Goal: Browse casually

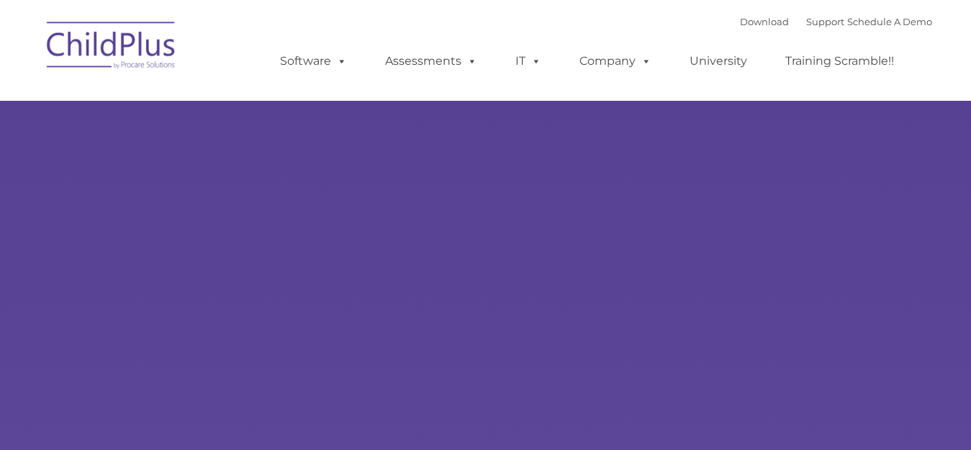
type input ""
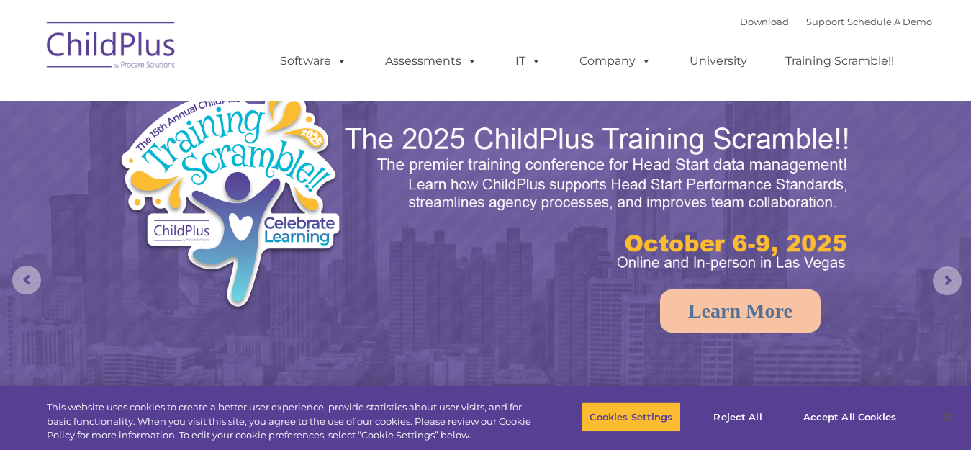
select select "MEDIUM"
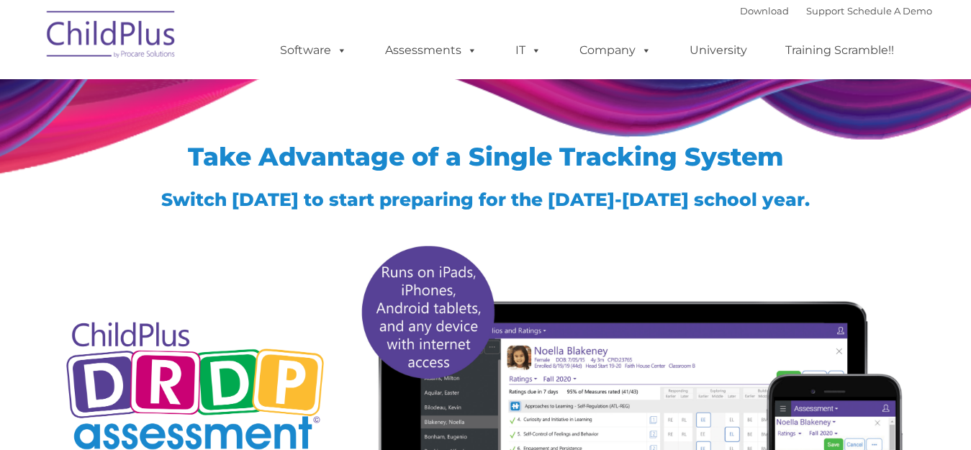
type input ""
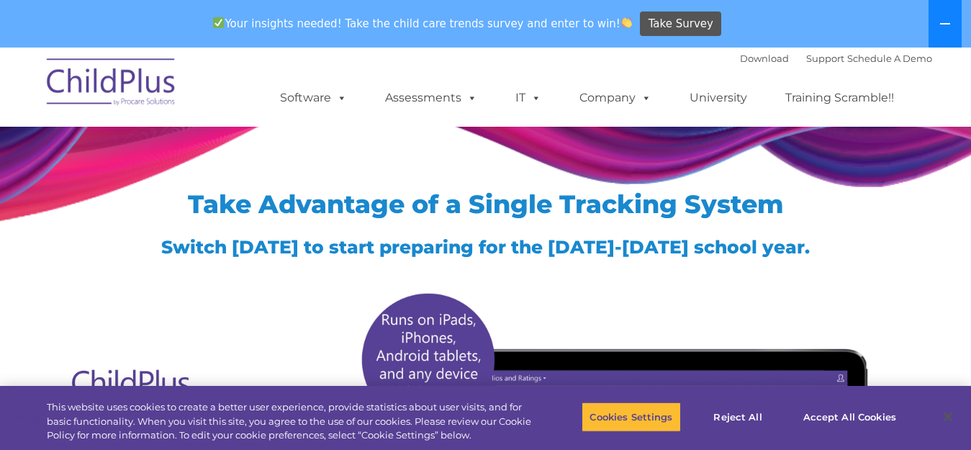
click at [948, 22] on icon at bounding box center [946, 24] width 12 height 12
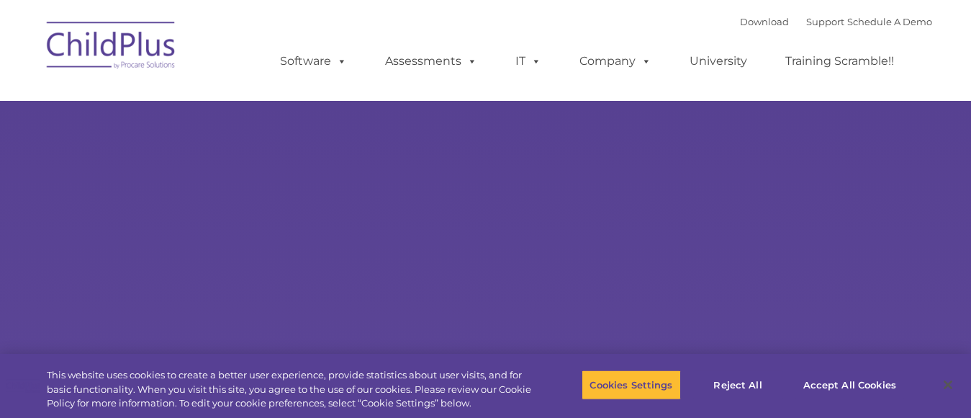
type input ""
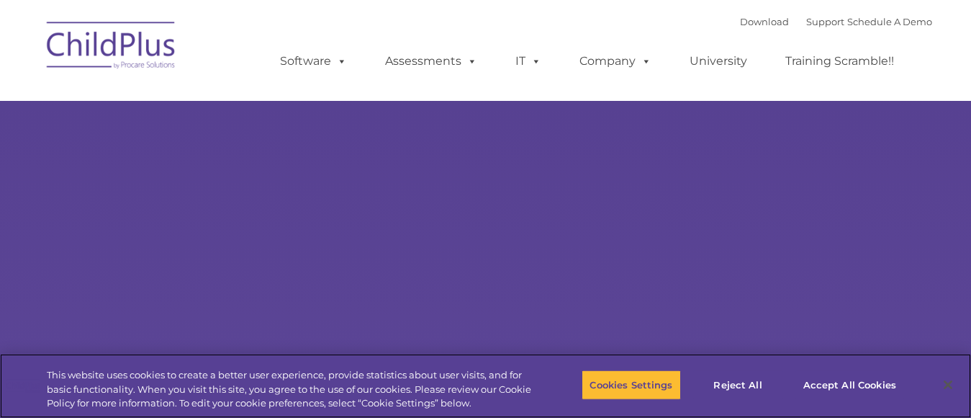
select select "MEDIUM"
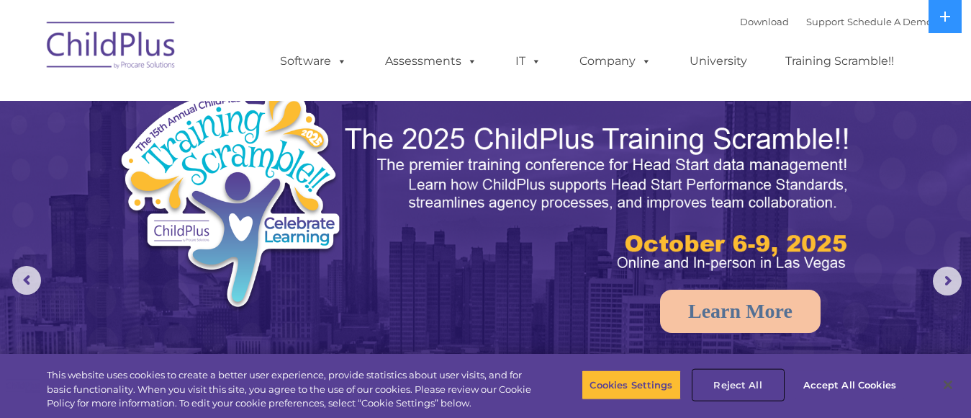
click at [739, 378] on button "Reject All" at bounding box center [738, 384] width 90 height 30
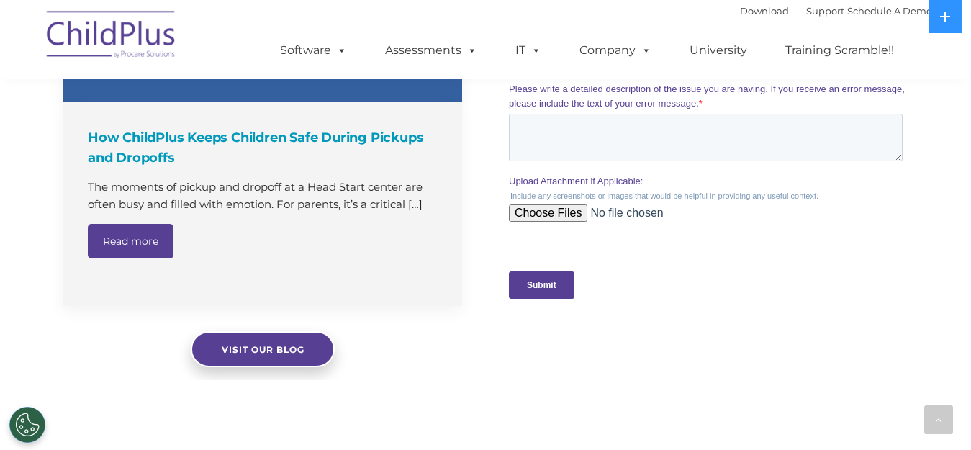
scroll to position [1706, 0]
